Goal: Information Seeking & Learning: Understand process/instructions

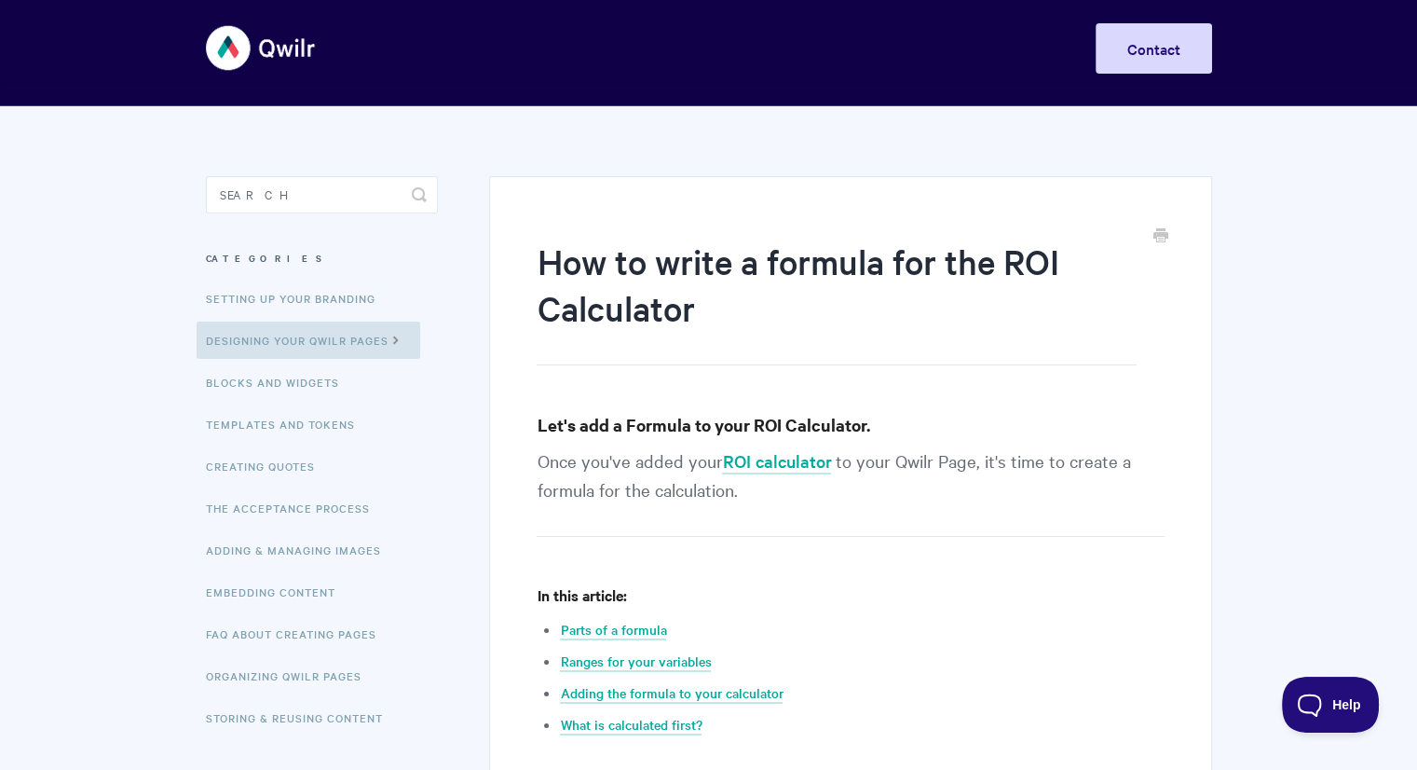
scroll to position [10, 0]
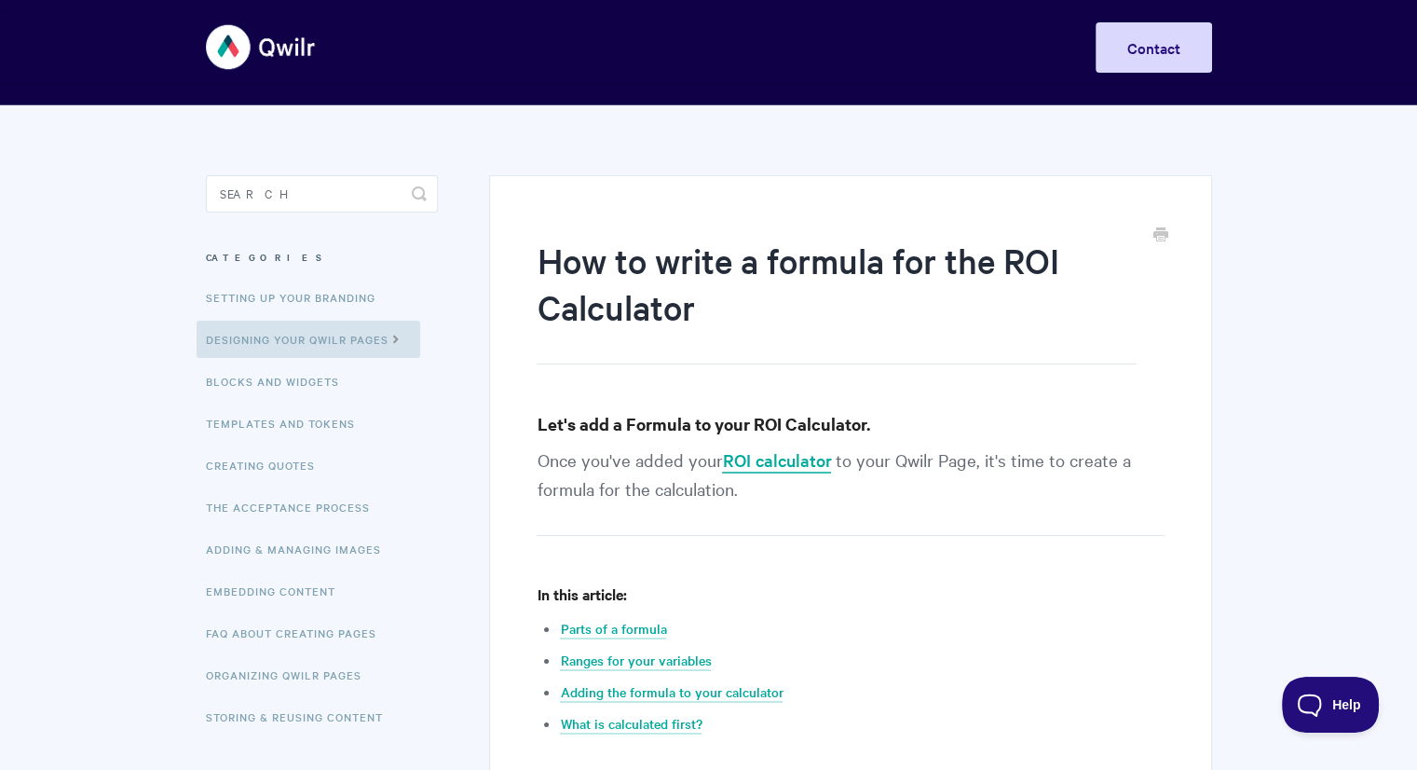
click at [827, 464] on link "ROI calculator" at bounding box center [776, 460] width 109 height 25
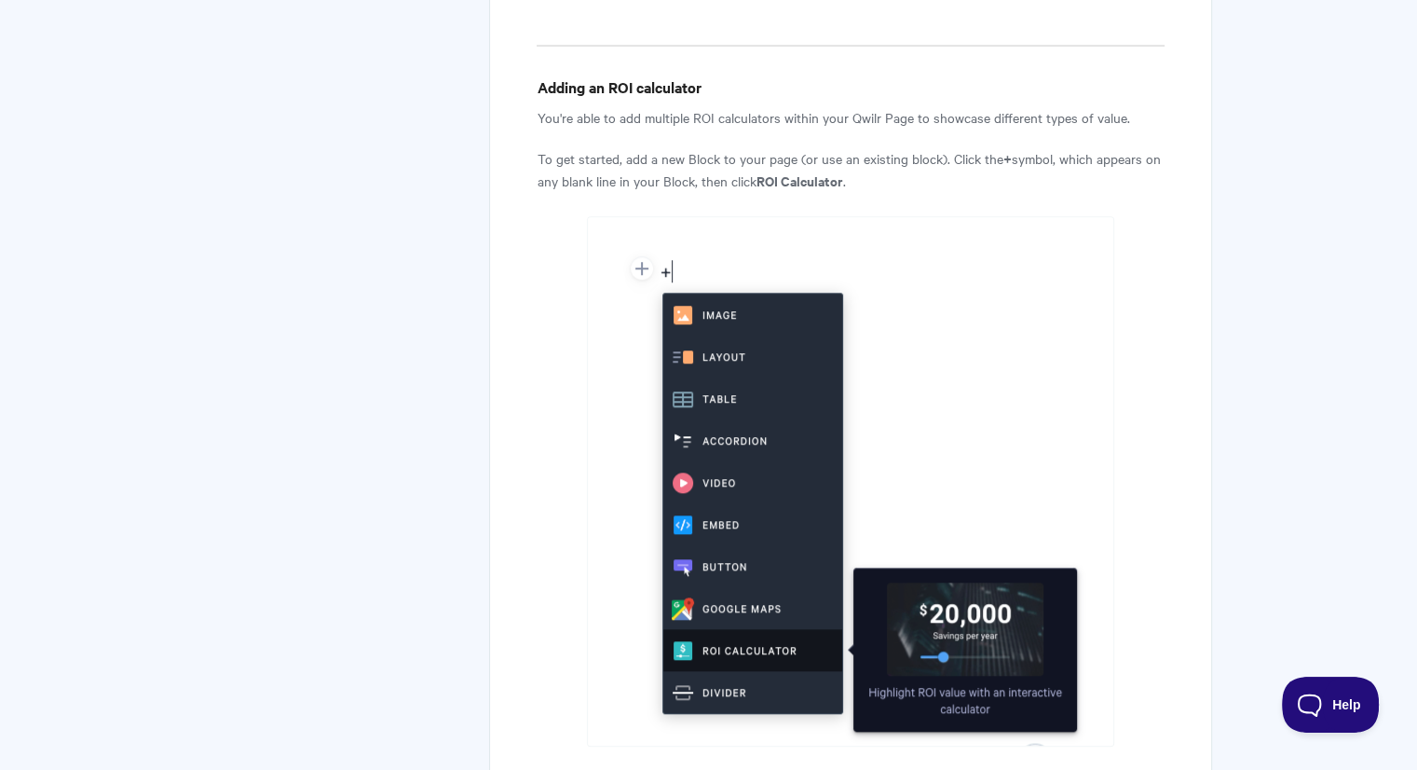
scroll to position [1342, 0]
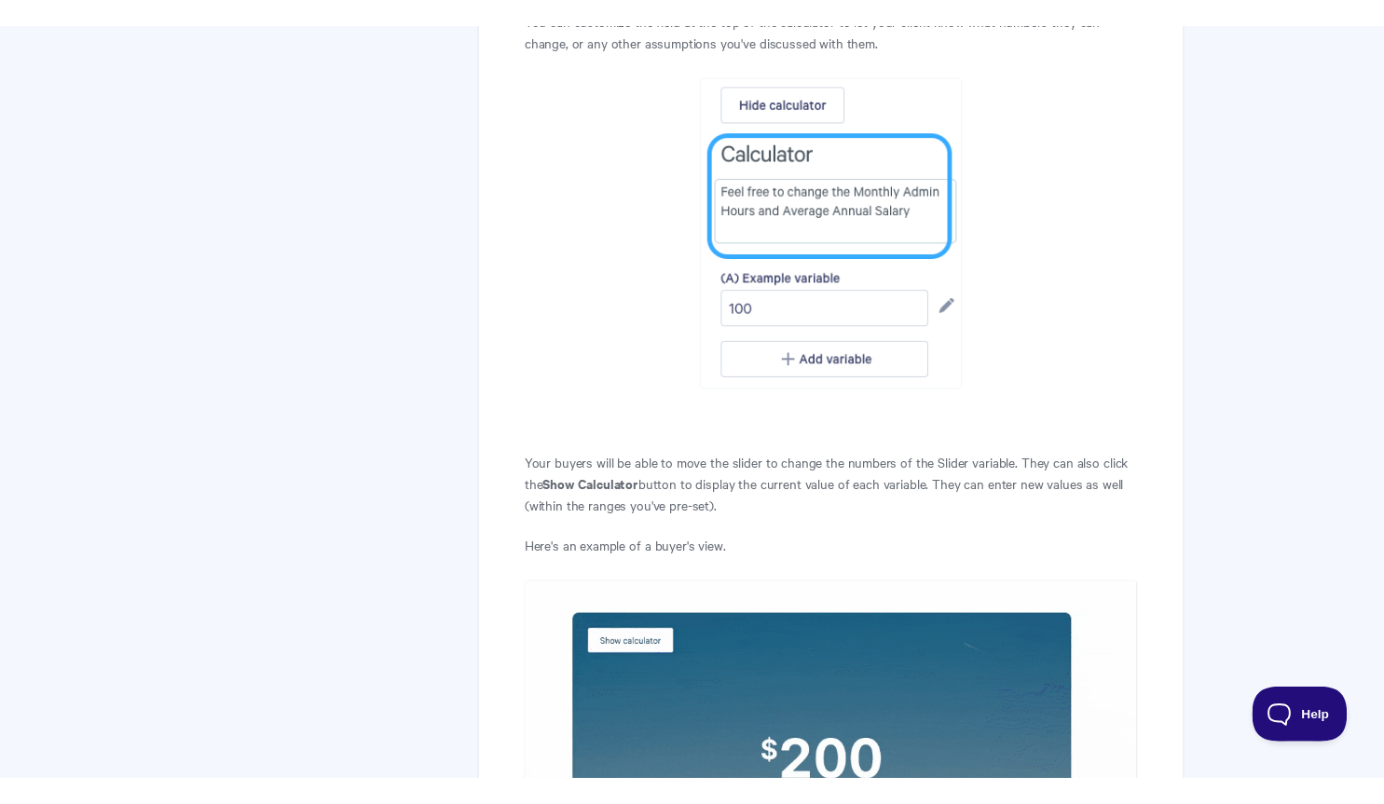
scroll to position [12725, 0]
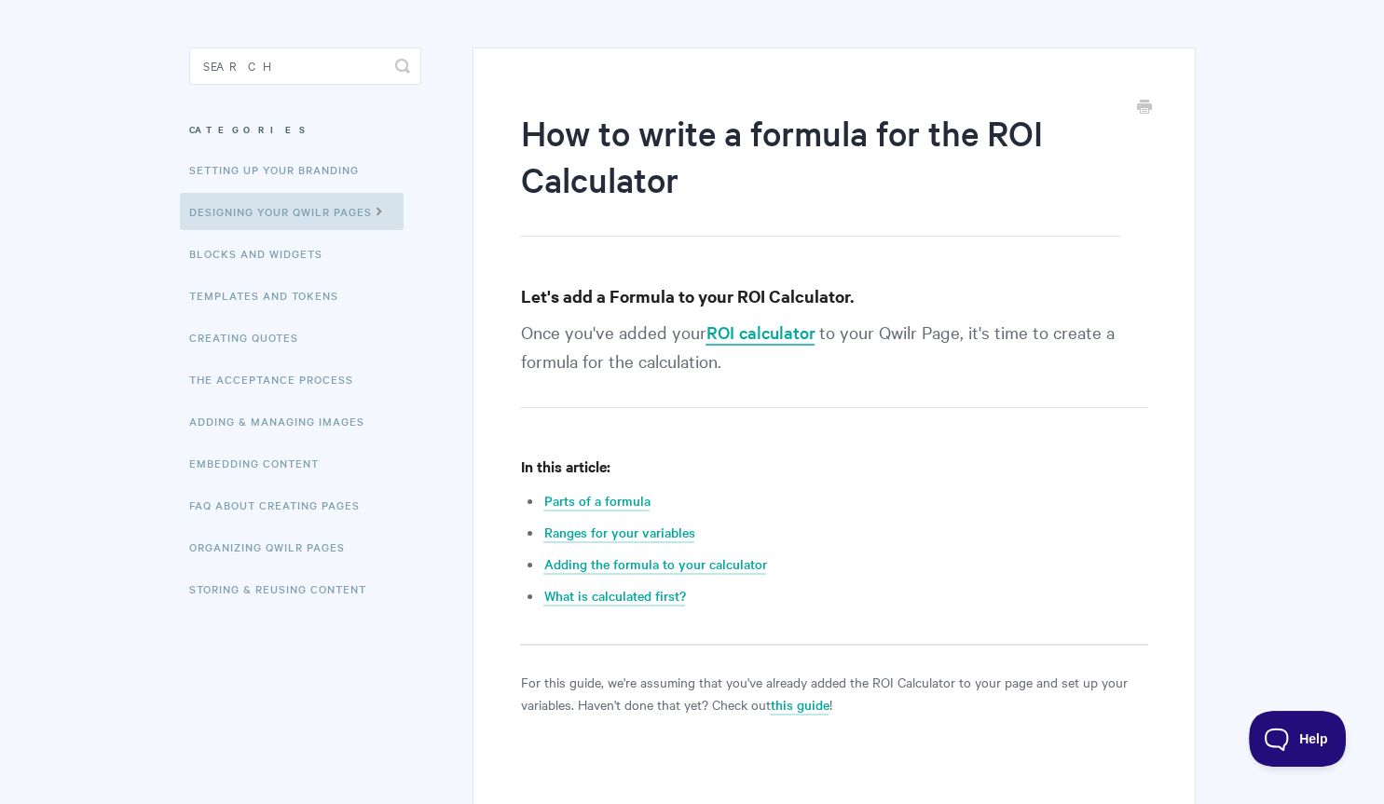
drag, startPoint x: 0, startPoint y: 0, endPoint x: 761, endPoint y: 328, distance: 829.0
click at [761, 328] on link "ROI calculator" at bounding box center [759, 333] width 109 height 25
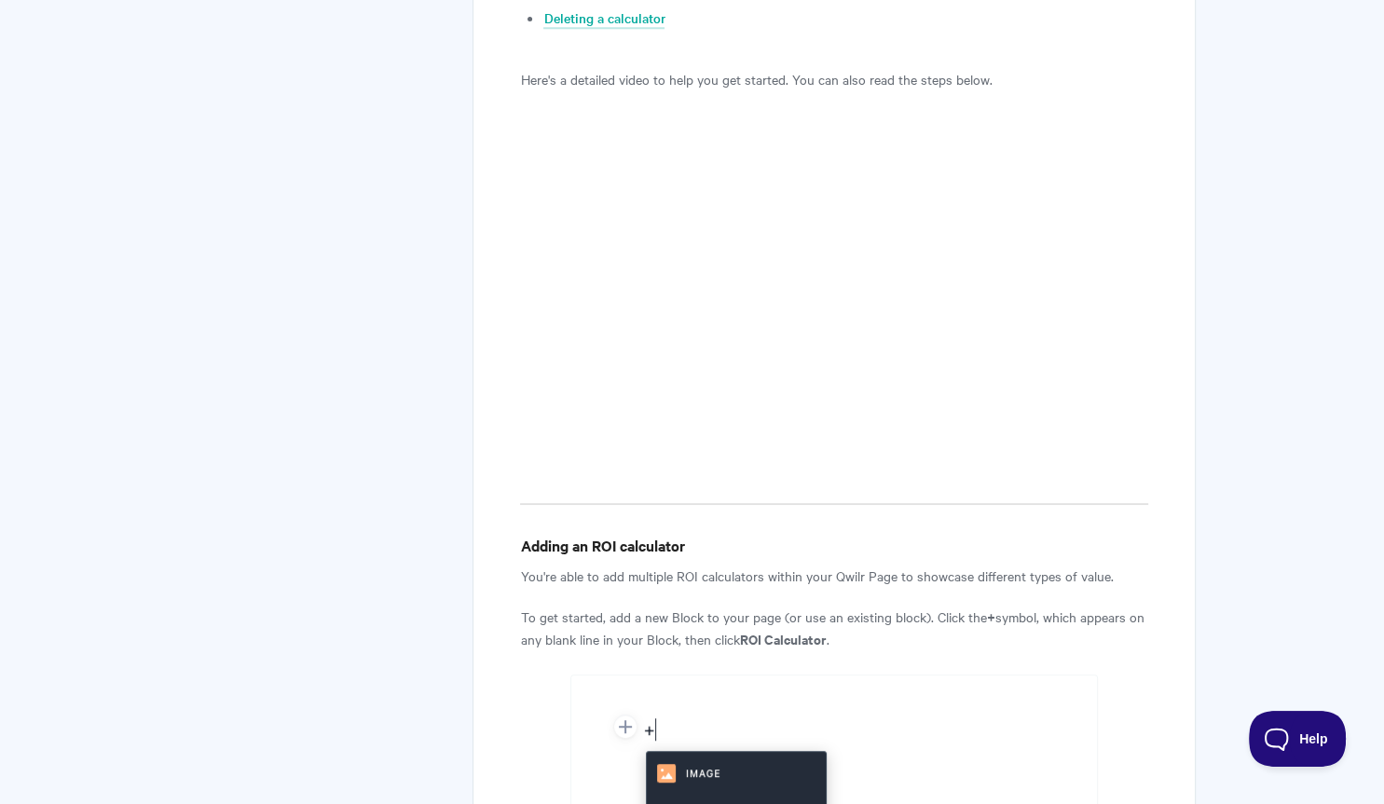
scroll to position [846, 0]
